Goal: Transaction & Acquisition: Purchase product/service

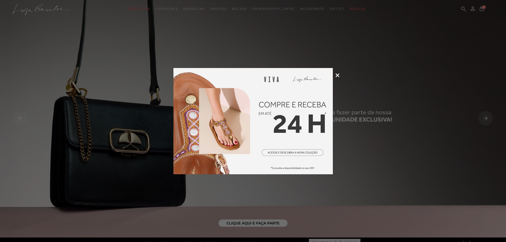
click at [337, 77] on icon at bounding box center [338, 75] width 4 height 4
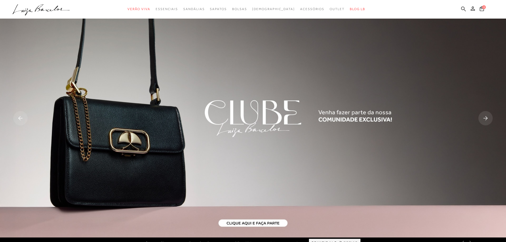
click at [464, 11] on icon at bounding box center [463, 8] width 5 height 5
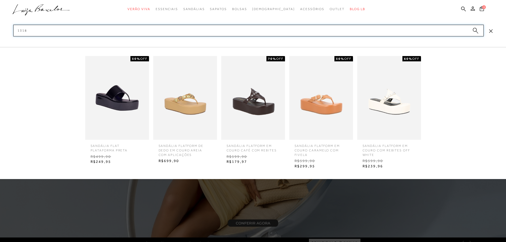
type input "1318"
click at [98, 117] on img at bounding box center [117, 98] width 64 height 84
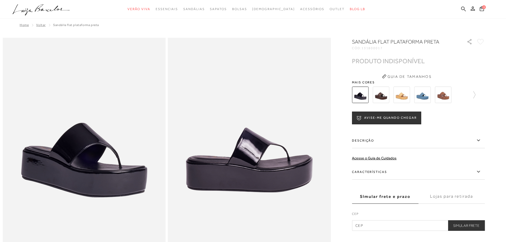
click at [464, 9] on icon at bounding box center [463, 8] width 5 height 5
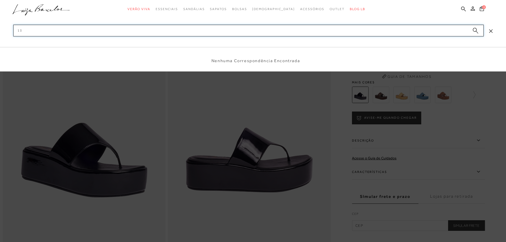
type input "1"
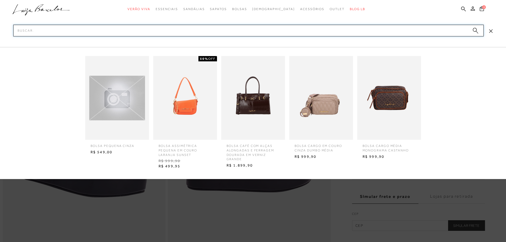
click at [52, 29] on input "Pesquisar" at bounding box center [248, 31] width 471 height 12
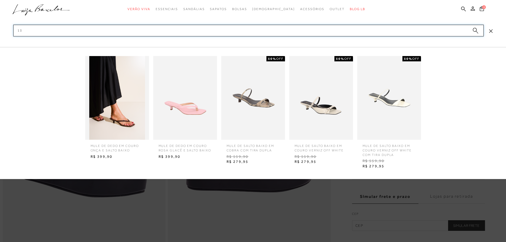
type input "1"
